Goal: Task Accomplishment & Management: Use online tool/utility

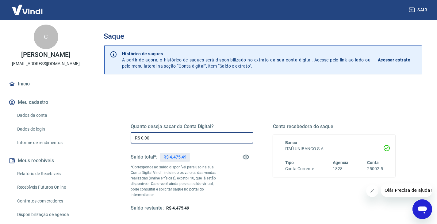
drag, startPoint x: 154, startPoint y: 139, endPoint x: 119, endPoint y: 133, distance: 35.5
click at [119, 133] on div "Quanto deseja sacar da Conta Digital? R$ 0,00 ​ Saldo total*: R$ 4.475,49 *Corr…" at bounding box center [263, 170] width 294 height 148
type input "R$ 0,00"
drag, startPoint x: 161, startPoint y: 139, endPoint x: 117, endPoint y: 140, distance: 43.9
click at [117, 140] on div "Quanto deseja sacar da Conta Digital? R$ 0,00 ​ Saldo total*: R$ 4.475,49 *Corr…" at bounding box center [263, 170] width 294 height 148
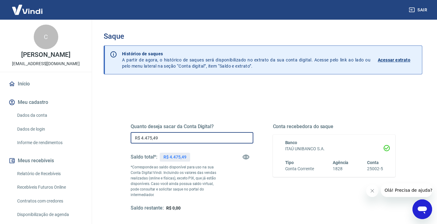
type input "R$ 4.475,49"
click at [372, 192] on icon "Fechar mensagem da empresa" at bounding box center [372, 190] width 5 height 5
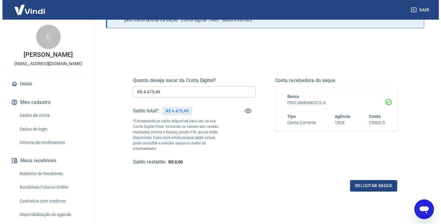
scroll to position [80, 0]
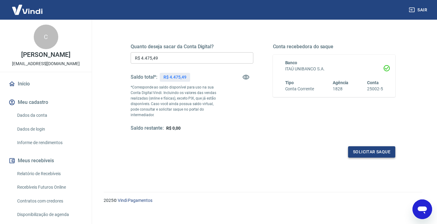
click at [364, 146] on button "Solicitar saque" at bounding box center [371, 151] width 47 height 11
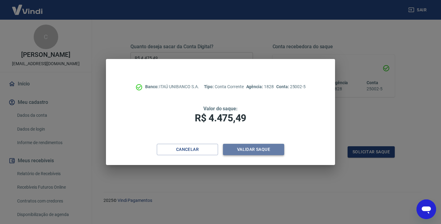
click at [248, 149] on button "Validar saque" at bounding box center [253, 148] width 61 height 11
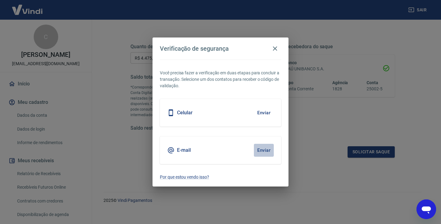
click at [260, 149] on button "Enviar" at bounding box center [264, 149] width 20 height 13
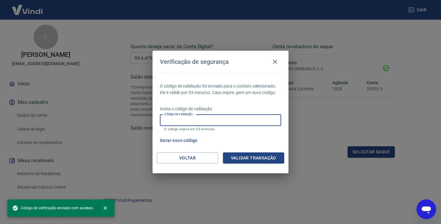
click at [191, 125] on input "Código de validação" at bounding box center [220, 119] width 121 height 11
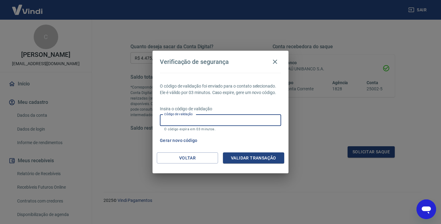
paste input "322163"
type input "322163"
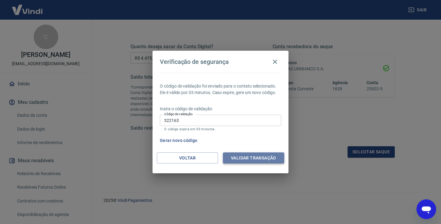
click at [248, 158] on button "Validar transação" at bounding box center [253, 157] width 61 height 11
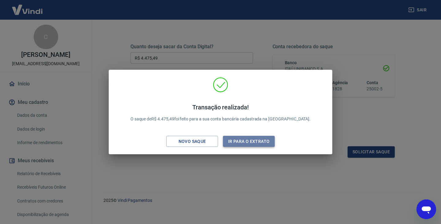
click at [252, 141] on button "Ir para o extrato" at bounding box center [249, 141] width 52 height 11
